Goal: Participate in discussion

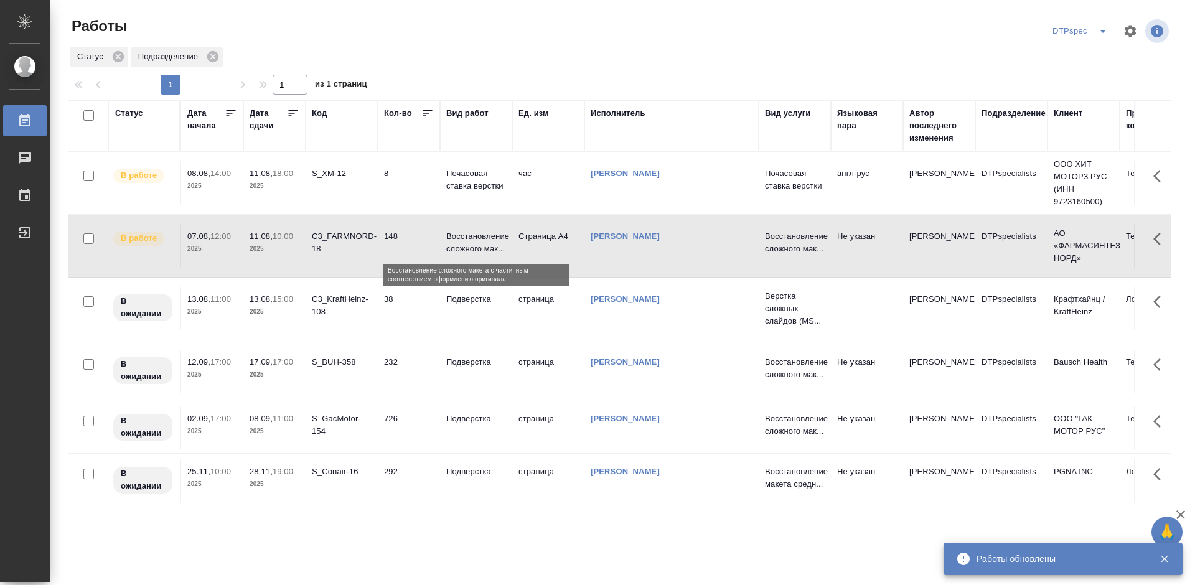
click at [465, 238] on p "Восстановление сложного мак..." at bounding box center [476, 242] width 60 height 25
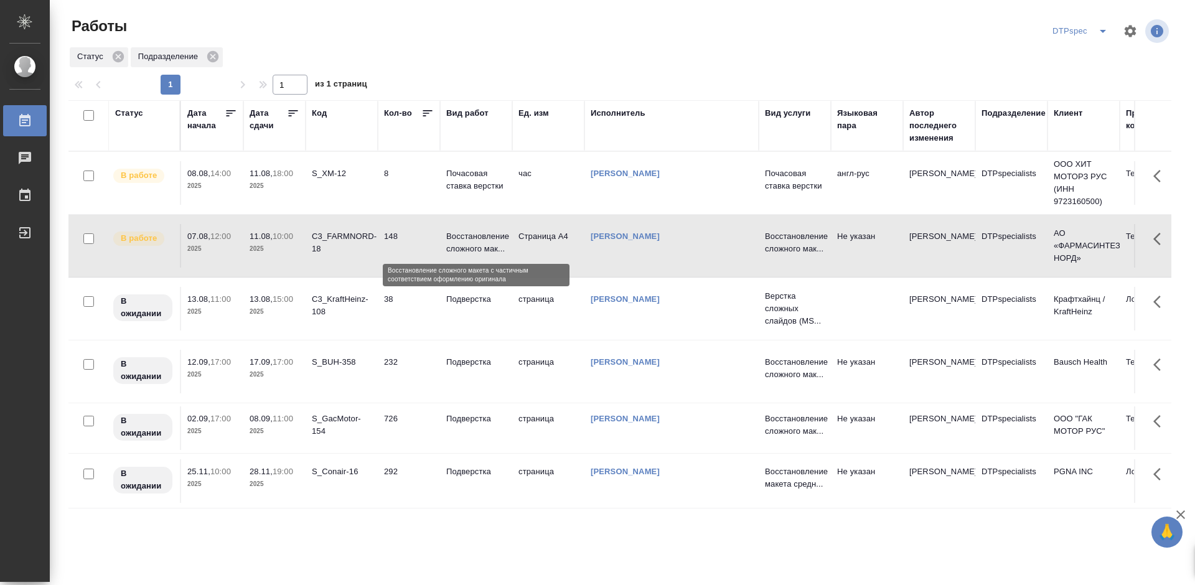
click at [465, 238] on p "Восстановление сложного мак..." at bounding box center [476, 242] width 60 height 25
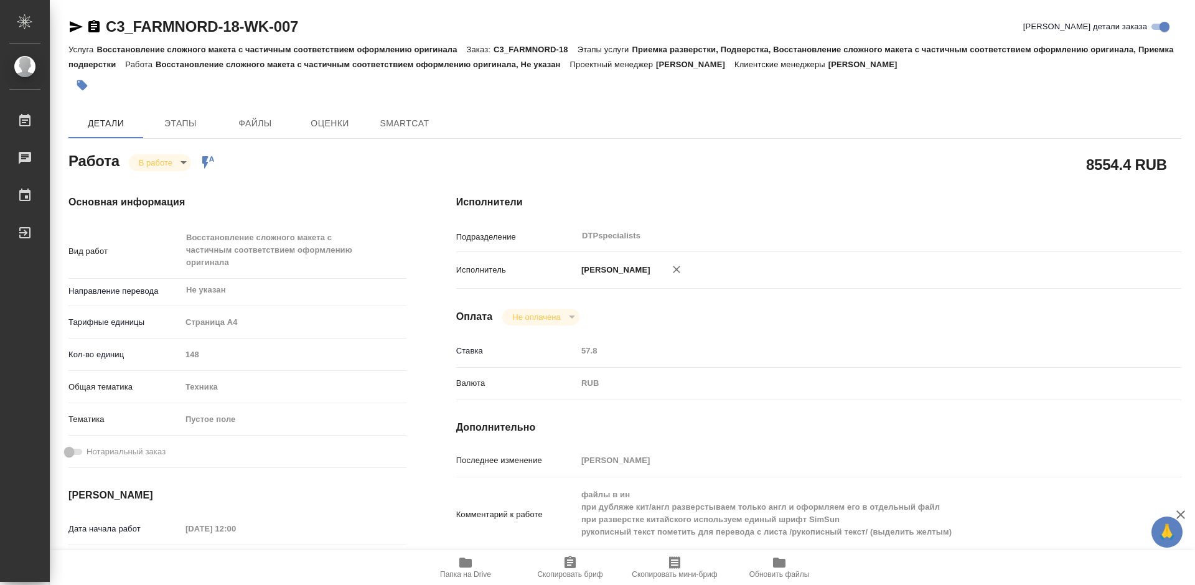
type textarea "x"
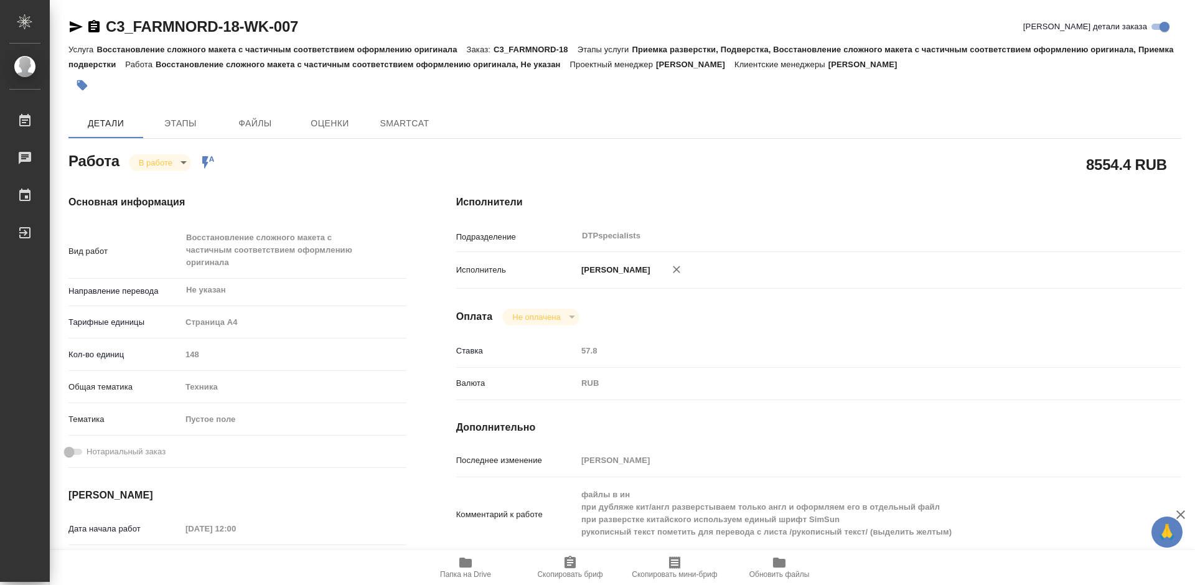
type textarea "x"
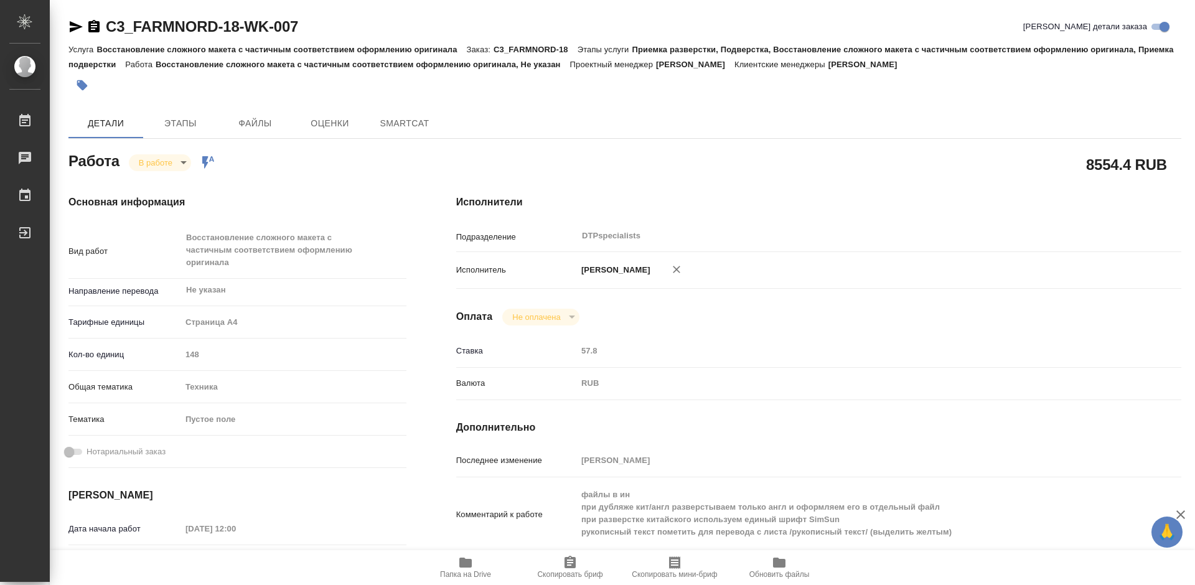
type textarea "x"
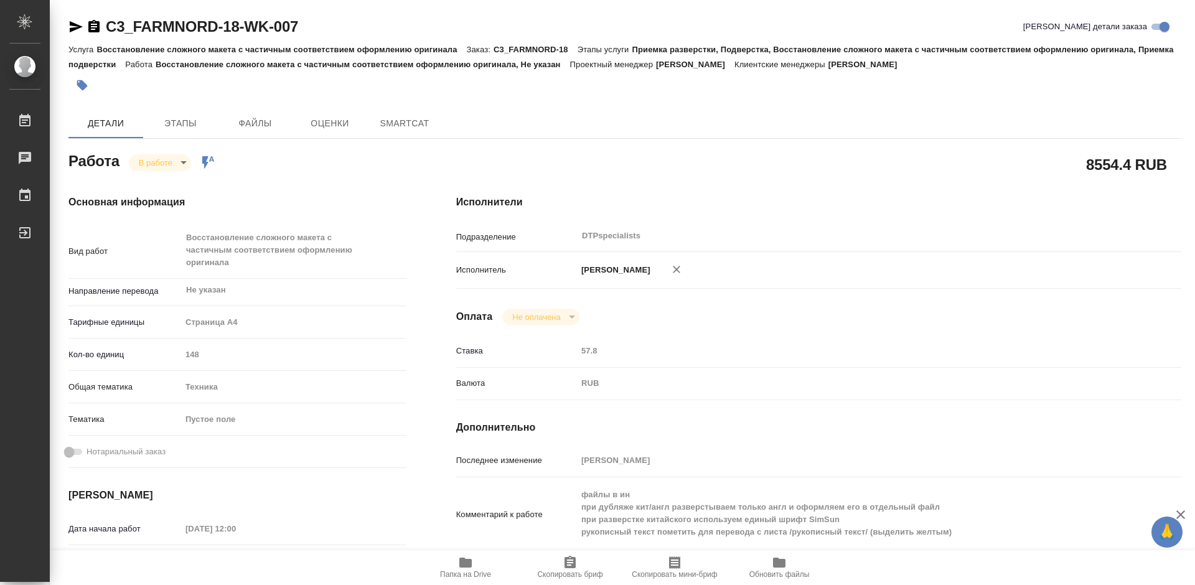
type textarea "x"
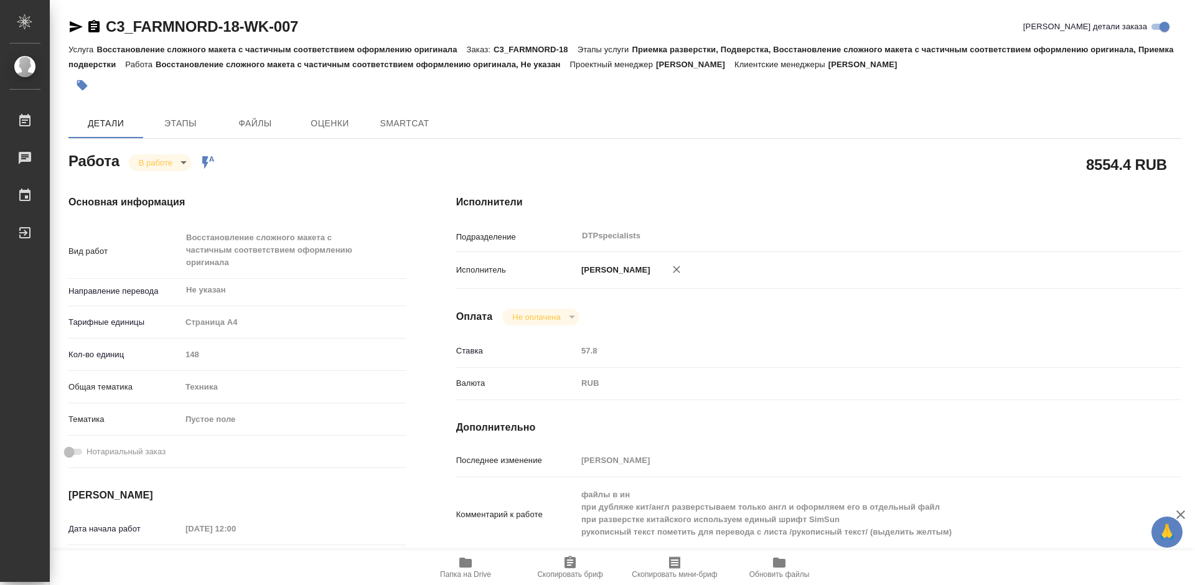
type textarea "x"
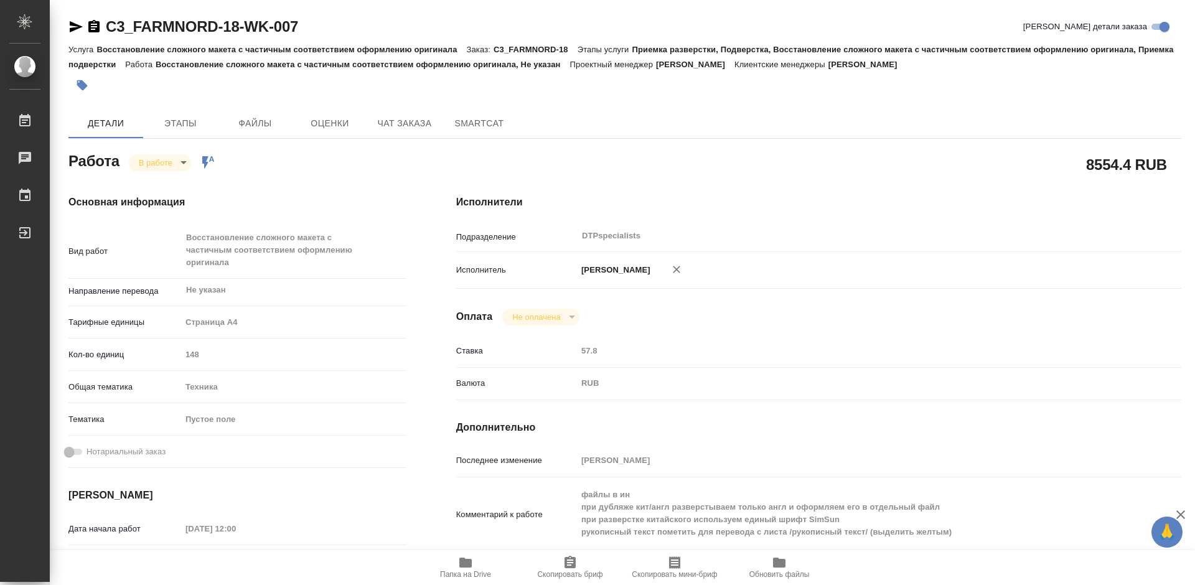
type textarea "x"
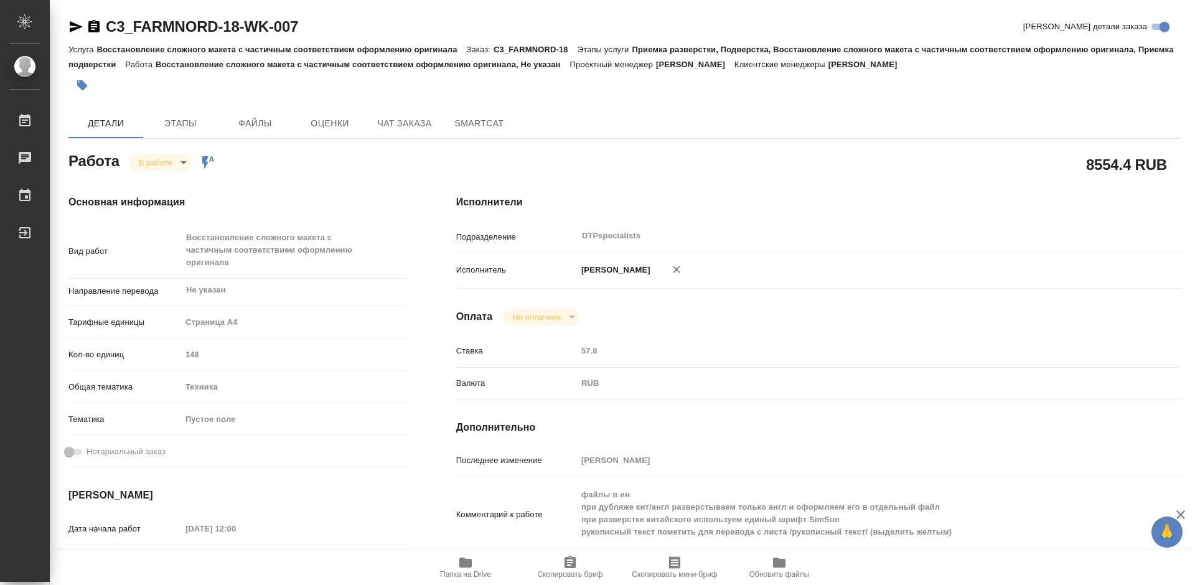
type textarea "x"
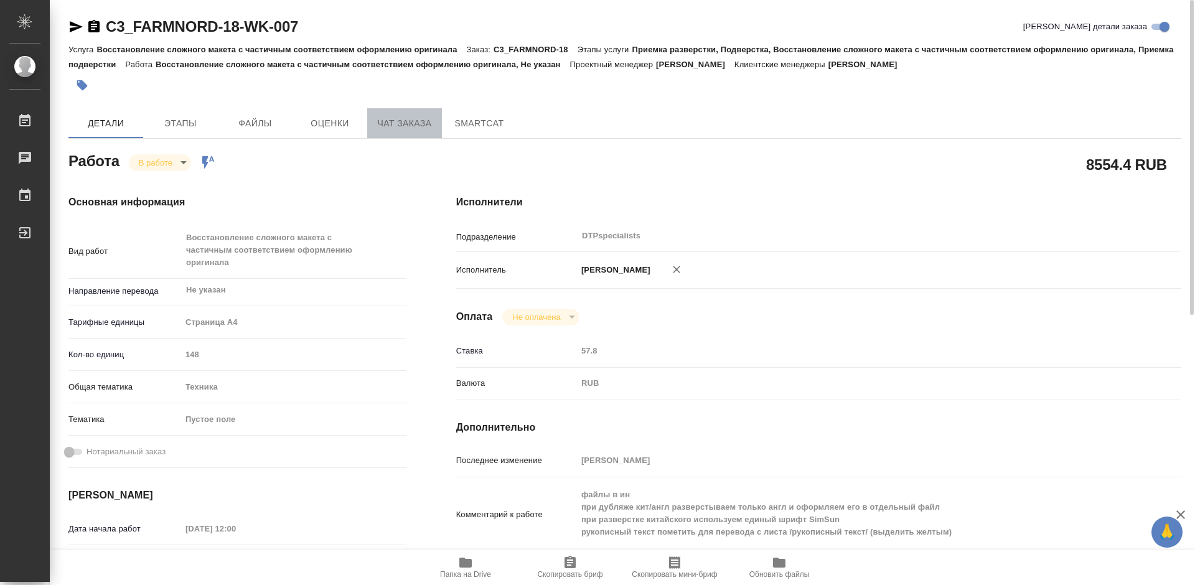
click at [405, 121] on span "Чат заказа" at bounding box center [405, 124] width 60 height 16
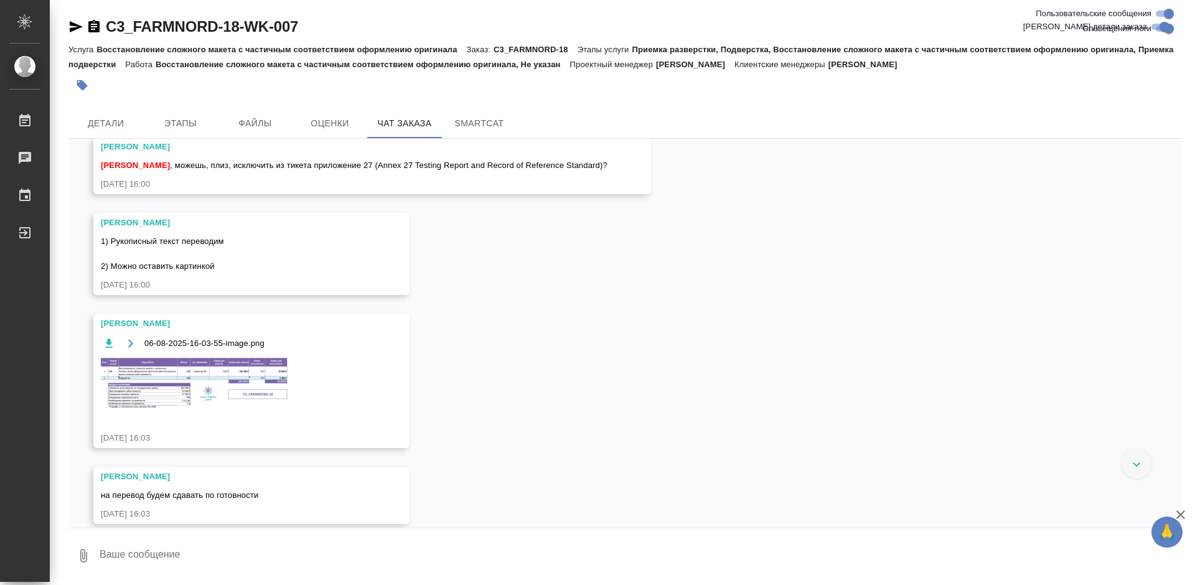
scroll to position [1431, 0]
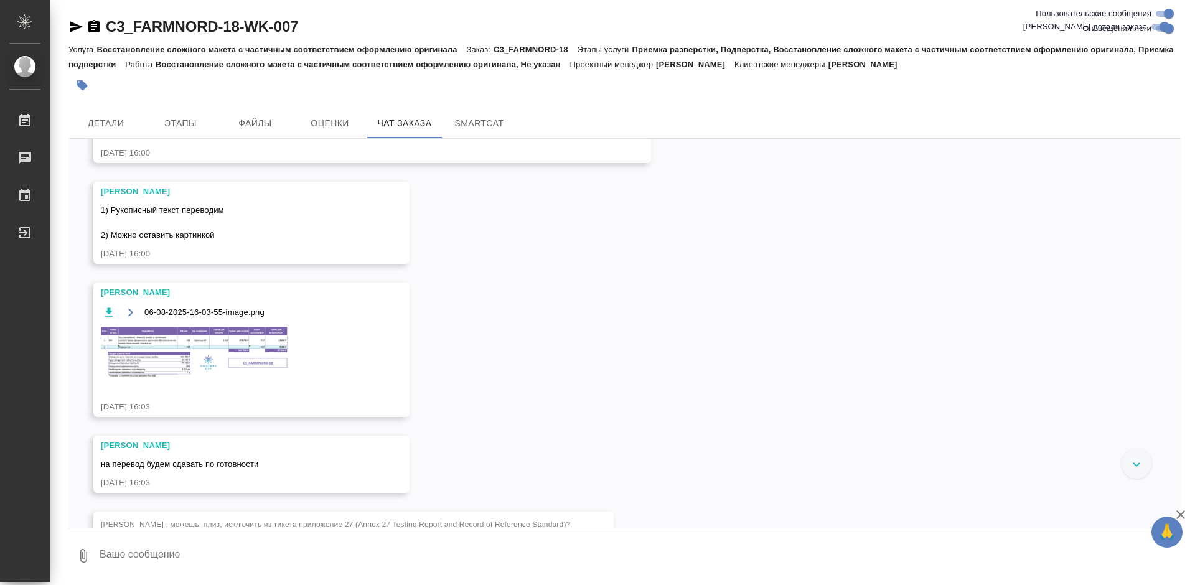
click at [185, 233] on span "1) Рукописный текст переводим 2) Можно оставить картинкой" at bounding box center [162, 222] width 123 height 34
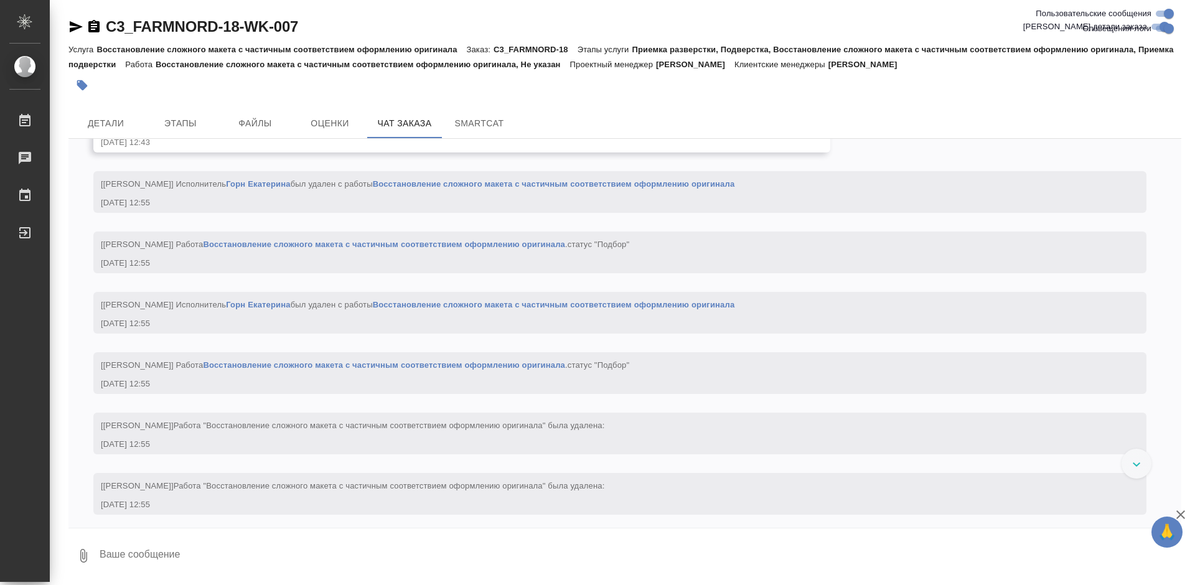
scroll to position [6472, 0]
